Goal: Task Accomplishment & Management: Manage account settings

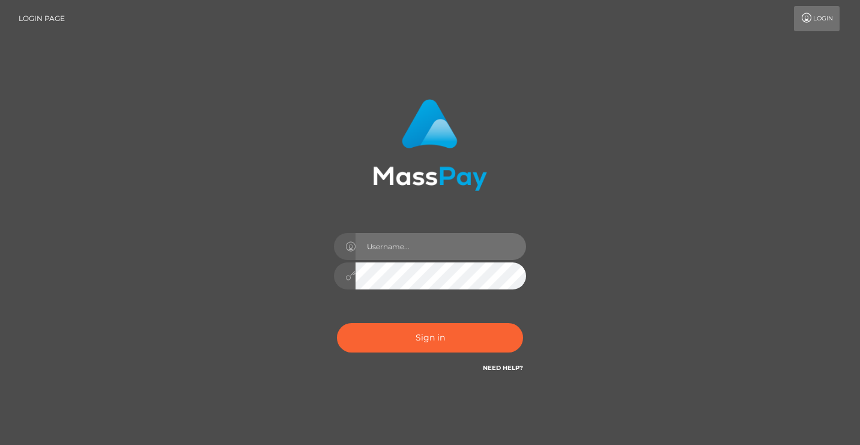
click at [381, 250] on input "text" at bounding box center [440, 246] width 170 height 27
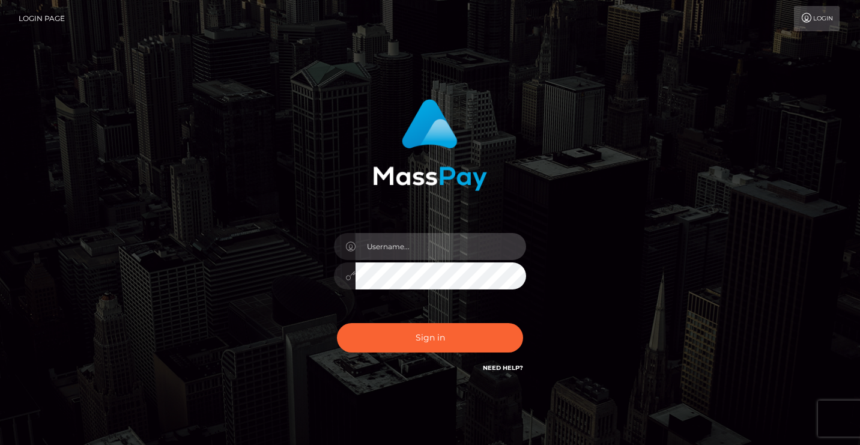
type input "hellojenny@gmx.de"
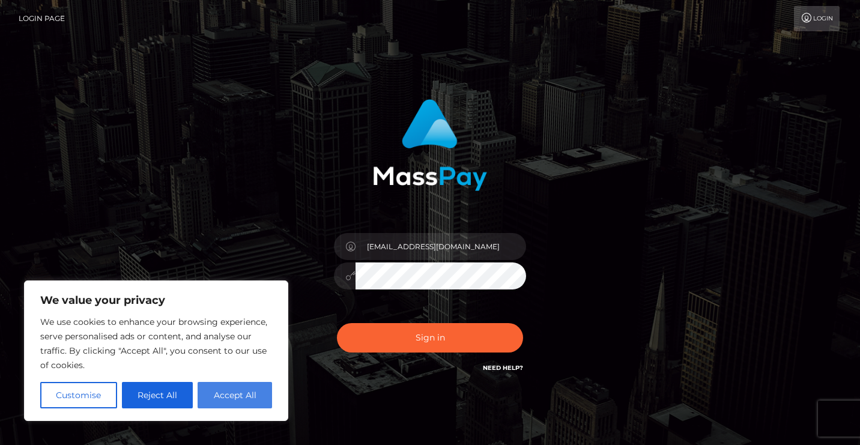
click at [249, 392] on button "Accept All" at bounding box center [235, 395] width 74 height 26
checkbox input "true"
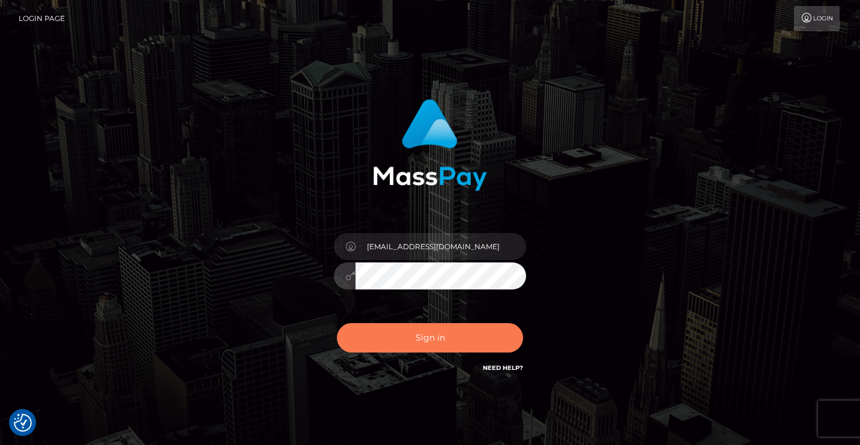
click at [428, 336] on button "Sign in" at bounding box center [430, 337] width 186 height 29
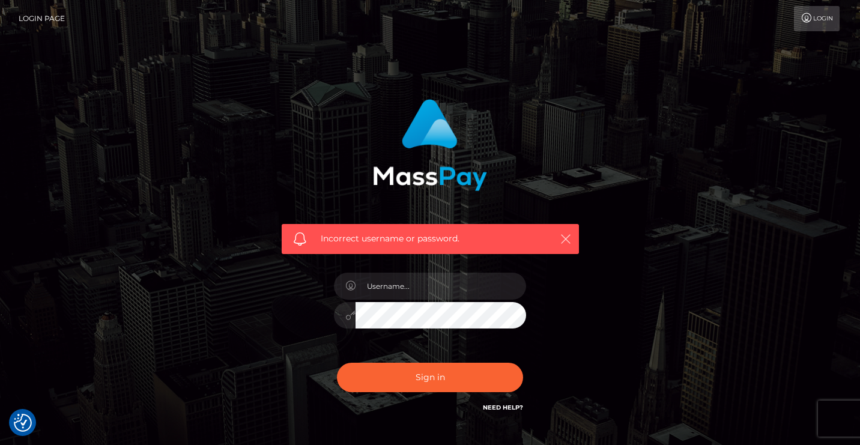
click at [566, 234] on icon "button" at bounding box center [565, 239] width 12 height 12
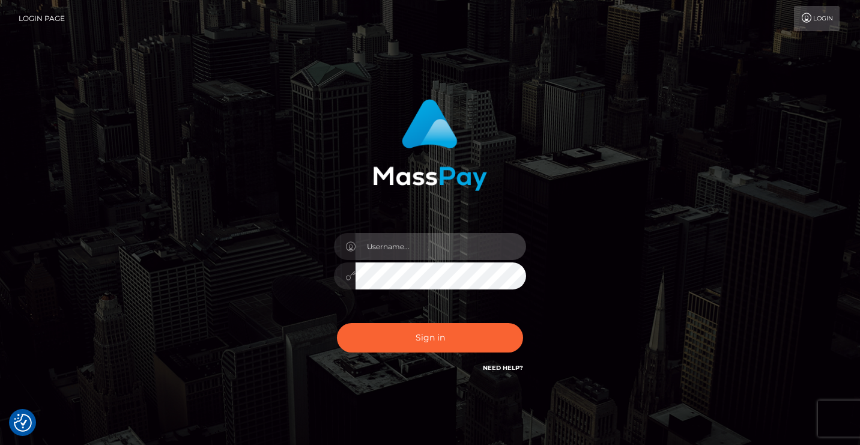
click at [390, 247] on input "text" at bounding box center [440, 246] width 170 height 27
type input "hellojenny@gmx.de"
click at [414, 255] on input "hellojenny@gmx.de" at bounding box center [440, 246] width 170 height 27
click at [433, 249] on input "hellojenny@gmx.de" at bounding box center [440, 246] width 170 height 27
click at [433, 249] on input "[EMAIL_ADDRESS][DOMAIN_NAME]" at bounding box center [440, 246] width 170 height 27
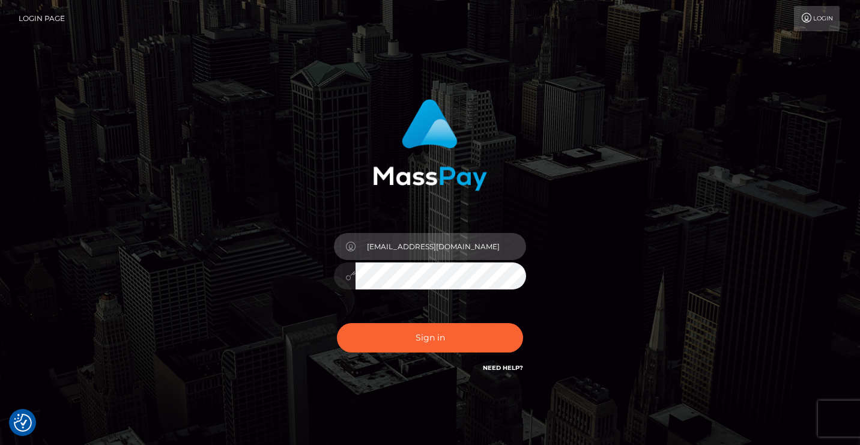
click at [433, 249] on input "[EMAIL_ADDRESS][DOMAIN_NAME]" at bounding box center [440, 246] width 170 height 27
click at [441, 252] on input "text" at bounding box center [440, 246] width 170 height 27
type input "hellojenny@gmx.de"
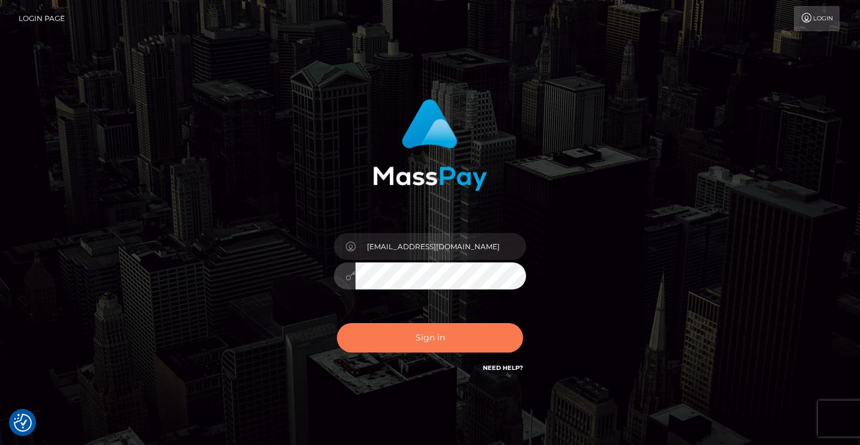
click at [450, 343] on button "Sign in" at bounding box center [430, 337] width 186 height 29
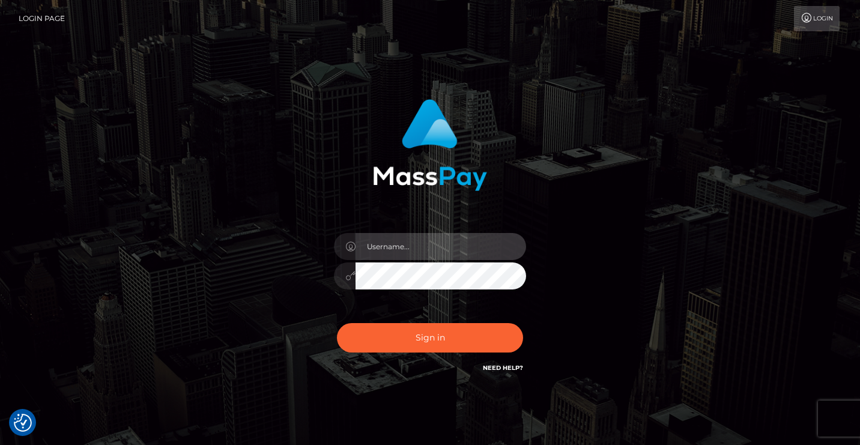
click at [418, 255] on input "text" at bounding box center [440, 246] width 170 height 27
type input "[EMAIL_ADDRESS][DOMAIN_NAME]"
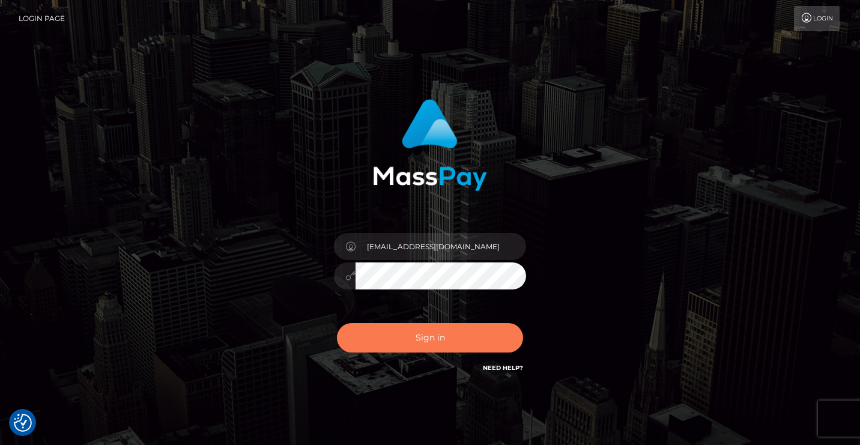
click at [429, 331] on button "Sign in" at bounding box center [430, 337] width 186 height 29
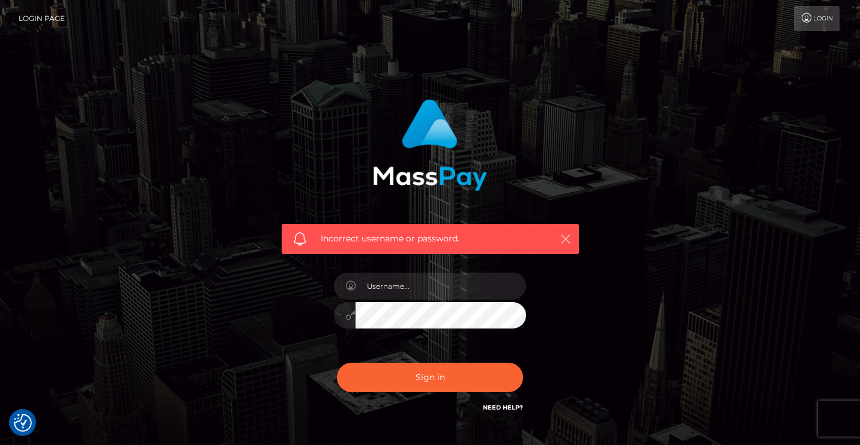
click at [569, 241] on icon "button" at bounding box center [565, 239] width 12 height 12
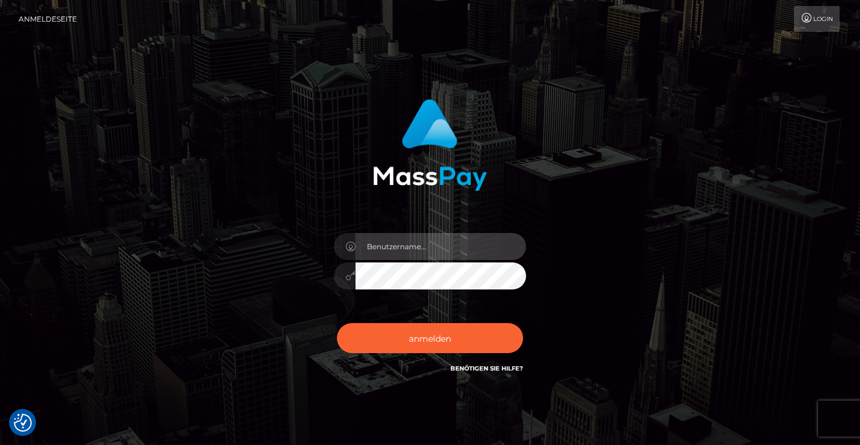
click at [471, 247] on input "text" at bounding box center [440, 246] width 170 height 27
click at [533, 382] on div "anmelden Benötigen Sie Hilfe?" at bounding box center [430, 237] width 315 height 294
click at [430, 243] on input "text" at bounding box center [440, 246] width 170 height 27
type input "hellojenny@gmx.de"
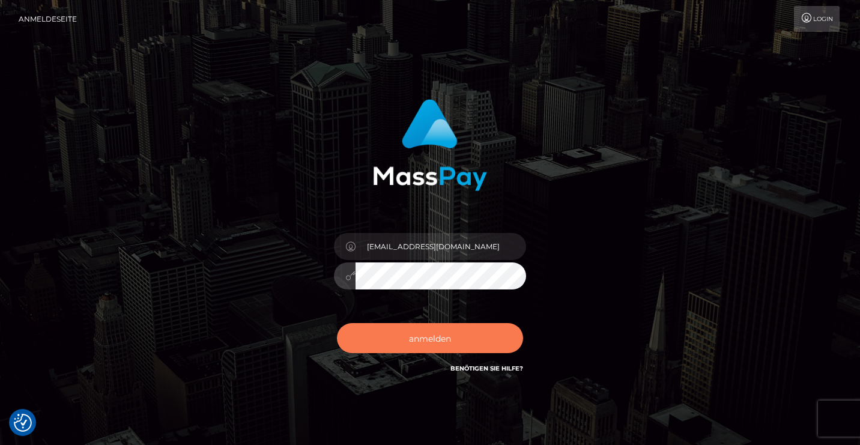
click at [427, 342] on font "anmelden" at bounding box center [430, 338] width 42 height 11
